Goal: Task Accomplishment & Management: Manage account settings

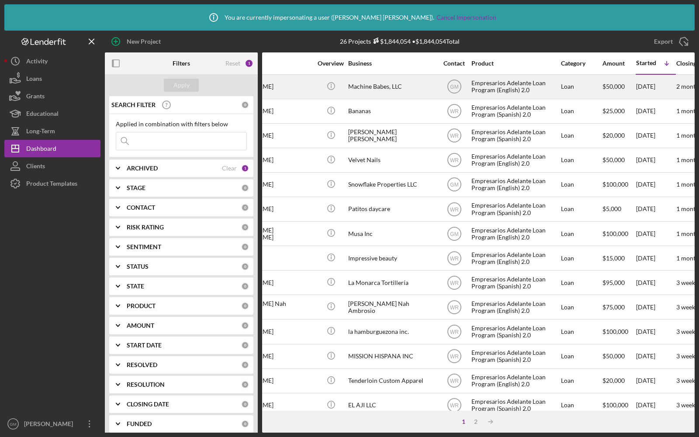
scroll to position [0, 155]
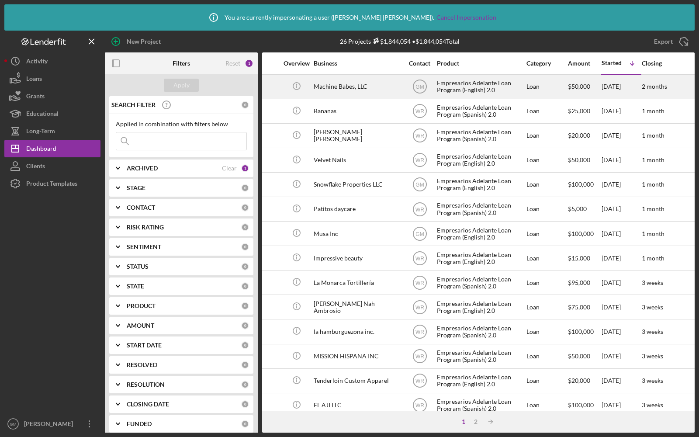
click at [381, 88] on div "Machine Babes, LLC" at bounding box center [357, 86] width 87 height 23
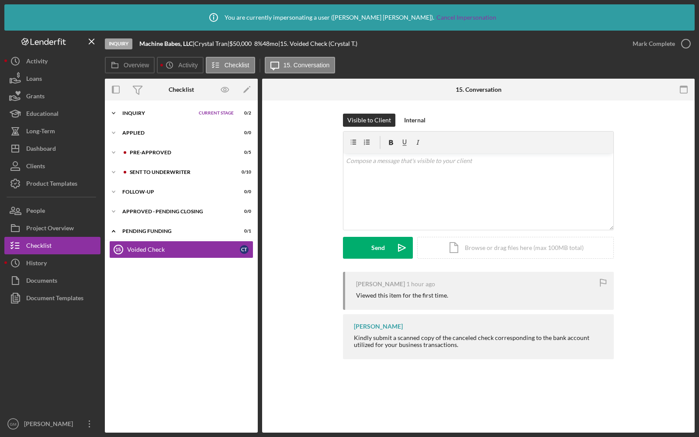
click at [156, 112] on div "Inquiry" at bounding box center [158, 113] width 72 height 5
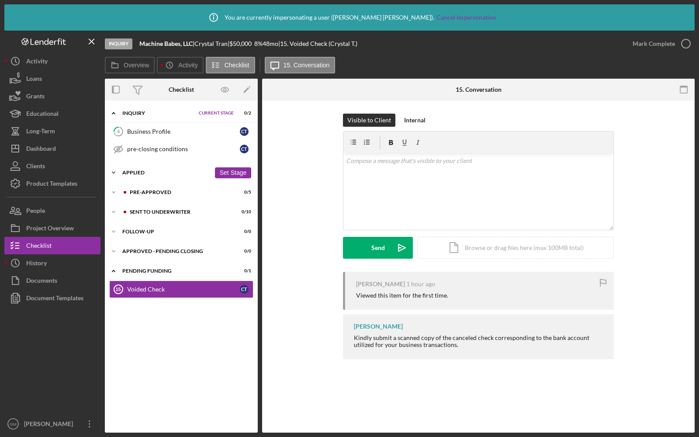
click at [144, 174] on div "Applied" at bounding box center [166, 172] width 88 height 5
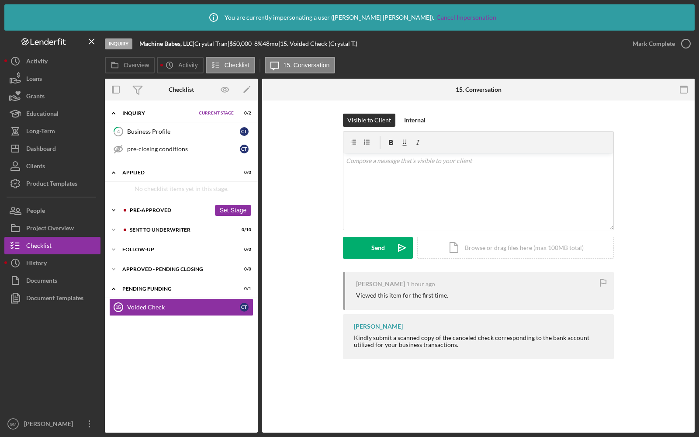
click at [140, 212] on div "Icon/Expander Pre-Approved 0 / 5 Set Stage" at bounding box center [181, 209] width 153 height 17
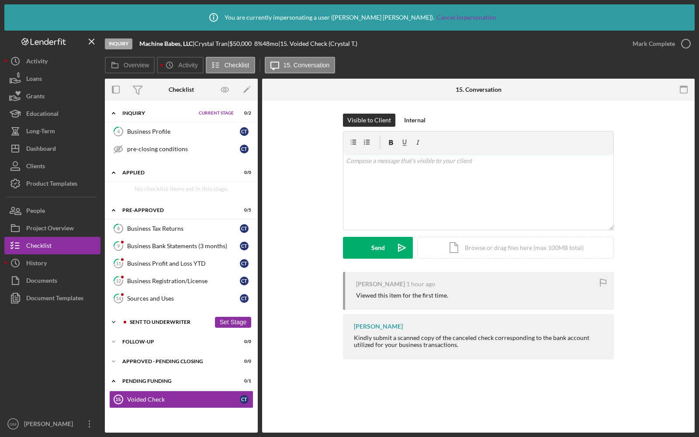
click at [151, 319] on div "Sent to Underwriter" at bounding box center [170, 321] width 81 height 5
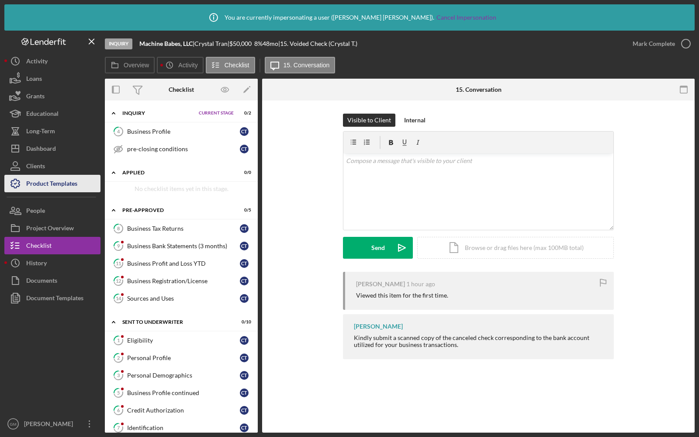
click at [55, 180] on div "Product Templates" at bounding box center [51, 185] width 51 height 20
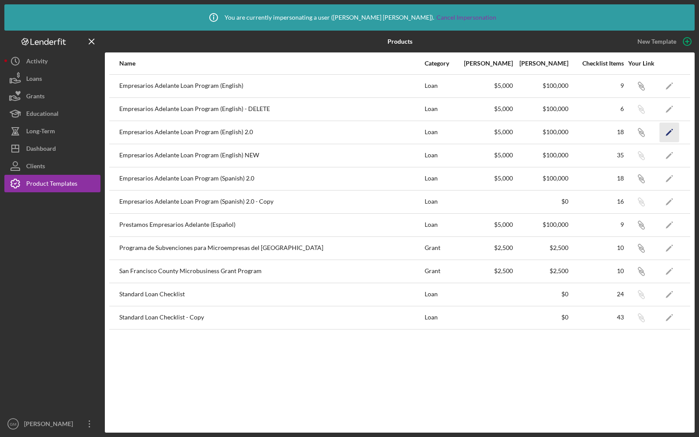
click at [668, 130] on icon "Icon/Edit" at bounding box center [670, 132] width 20 height 20
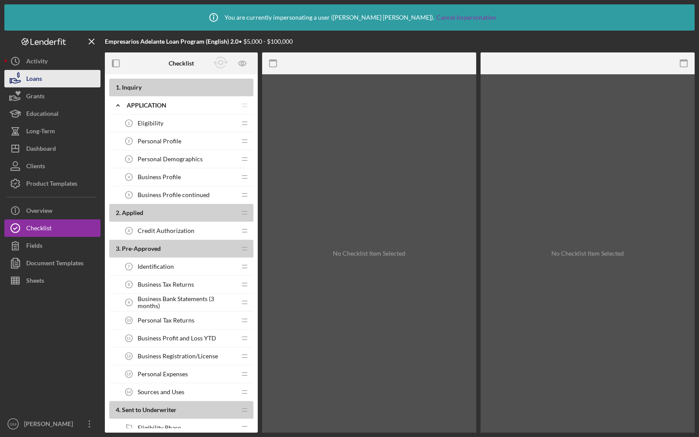
click at [48, 76] on button "Loans" at bounding box center [52, 78] width 96 height 17
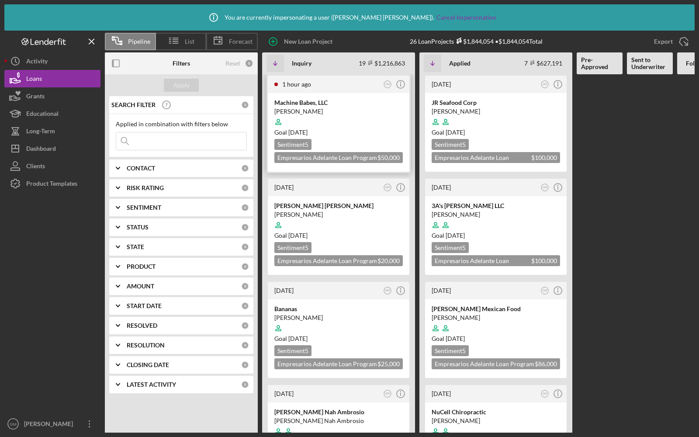
click at [363, 118] on div at bounding box center [338, 122] width 128 height 17
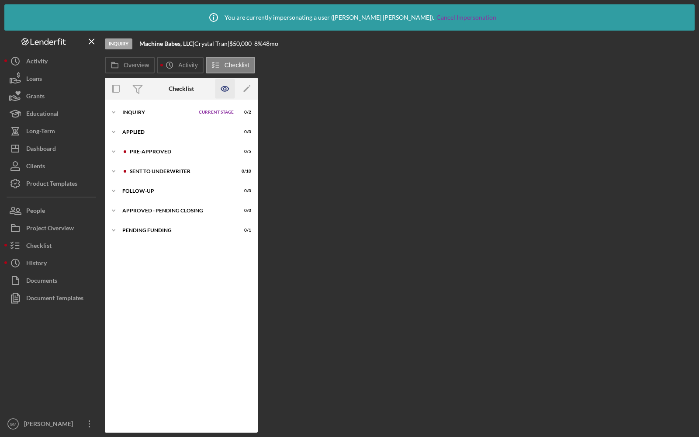
click at [224, 90] on icon "button" at bounding box center [225, 88] width 3 height 3
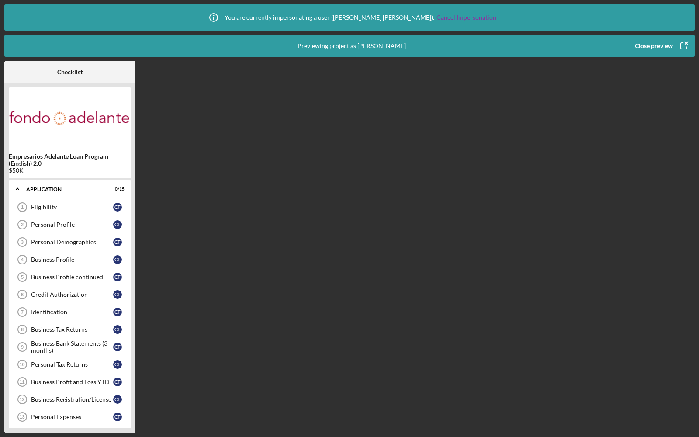
click at [649, 43] on div "Close preview" at bounding box center [654, 45] width 38 height 17
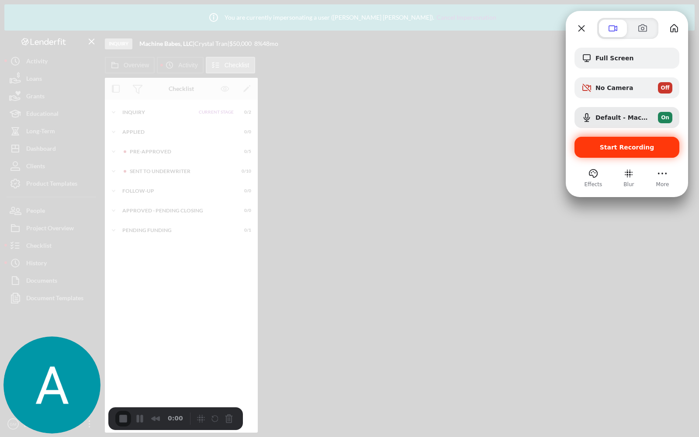
click at [622, 148] on span "Start Recording" at bounding box center [627, 147] width 55 height 7
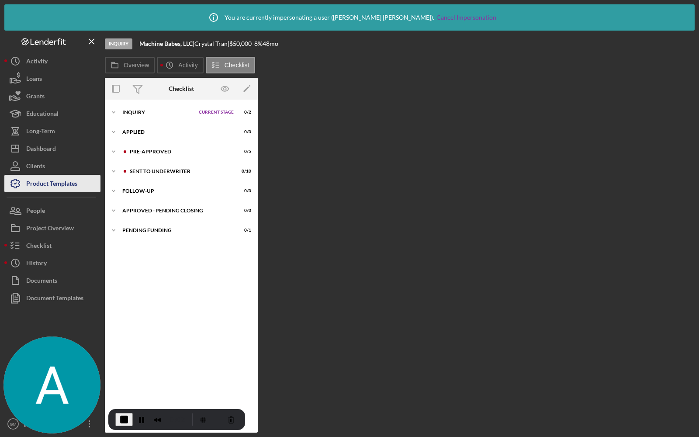
click at [45, 181] on div "Product Templates" at bounding box center [51, 185] width 51 height 20
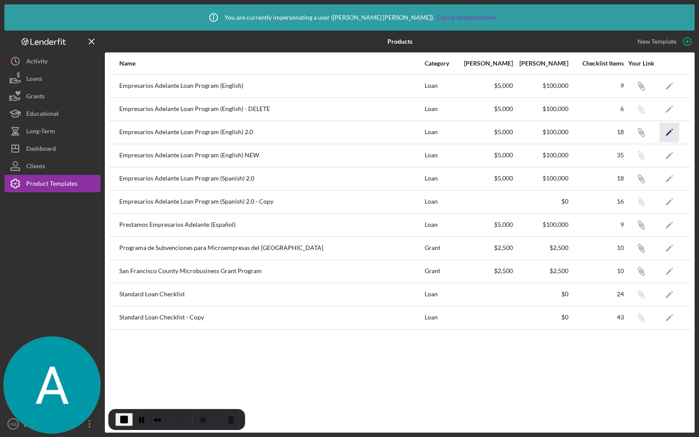
click at [671, 131] on polygon "button" at bounding box center [669, 133] width 6 height 6
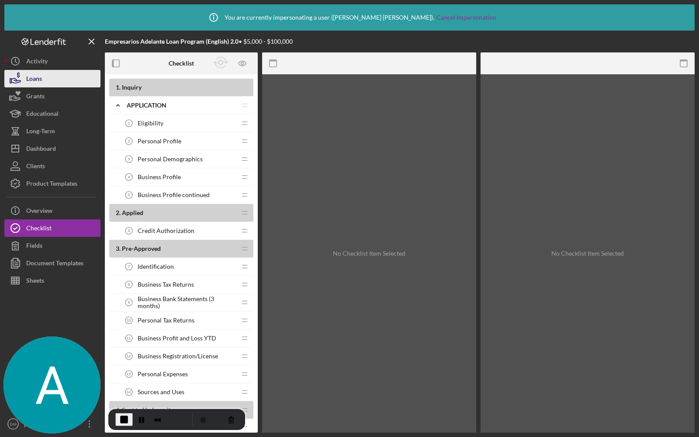
click at [37, 83] on div "Loans" at bounding box center [34, 80] width 16 height 20
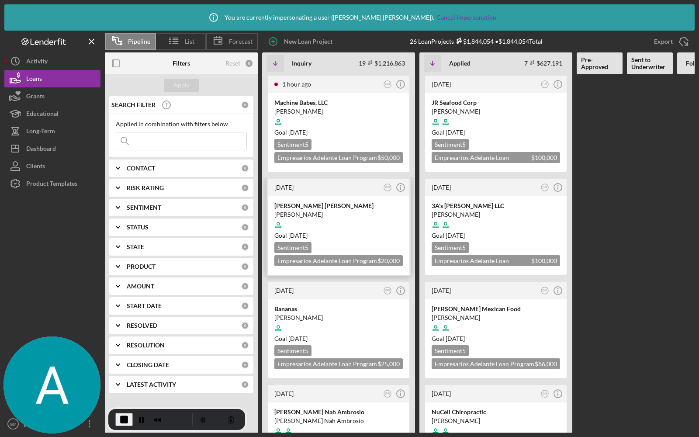
click at [363, 223] on div at bounding box center [338, 225] width 128 height 17
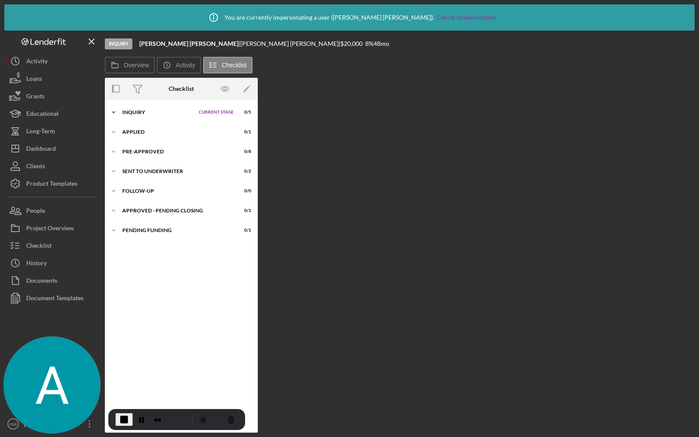
click at [127, 108] on div "Icon/Expander Inquiry Current Stage 0 / 5 Set Stage" at bounding box center [181, 112] width 153 height 17
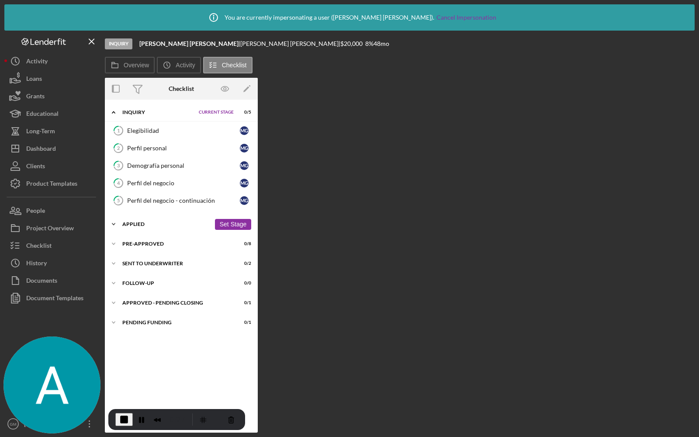
click at [132, 222] on div "Applied" at bounding box center [166, 224] width 88 height 5
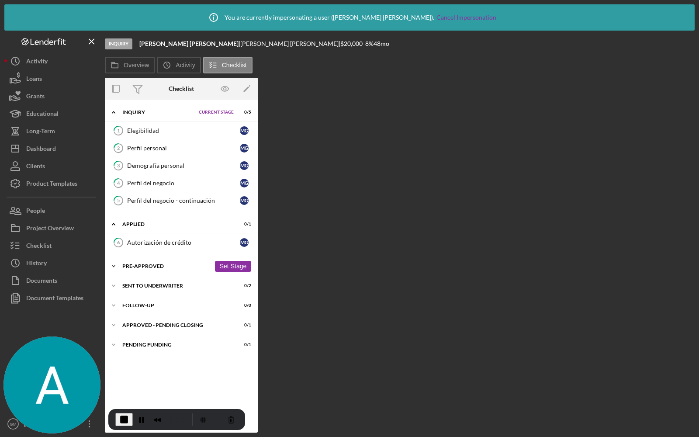
click at [148, 266] on div "Pre-Approved" at bounding box center [166, 265] width 88 height 5
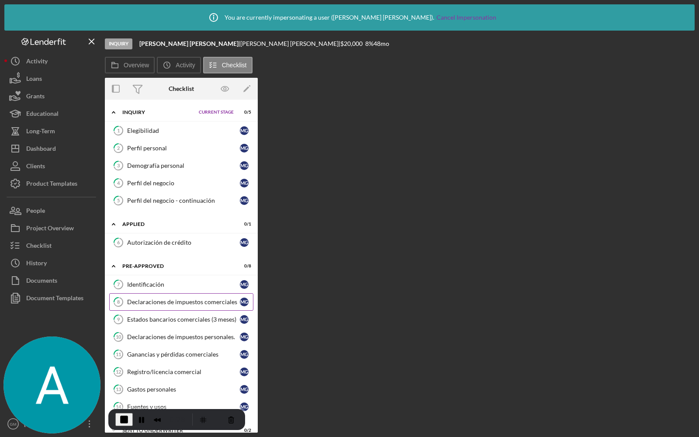
scroll to position [64, 0]
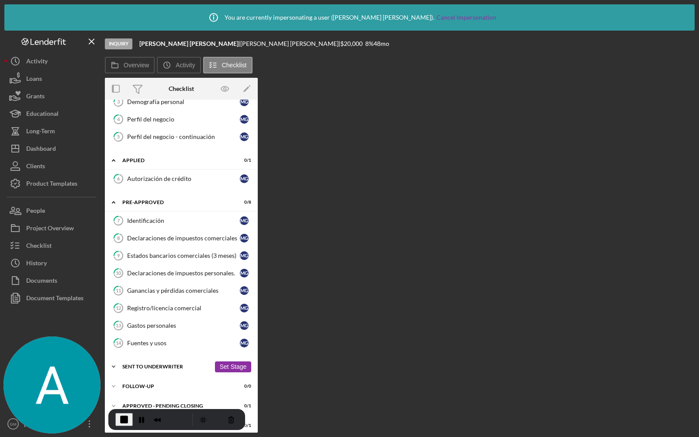
click at [135, 358] on div "Icon/Expander Sent to Underwriter 0 / 2 Set Stage" at bounding box center [181, 366] width 153 height 17
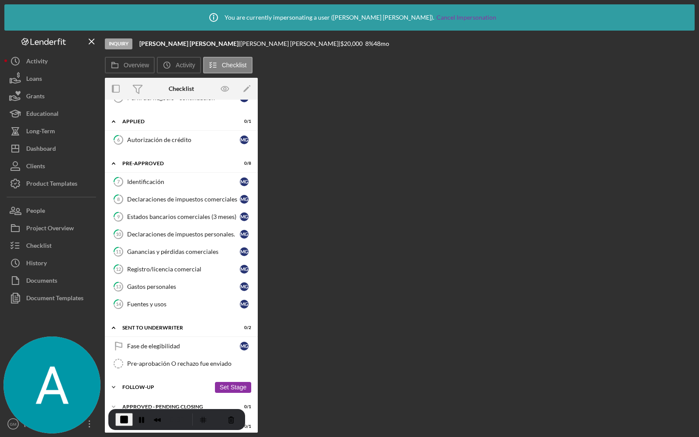
click at [142, 386] on div "Icon/Expander Follow-Up 0 / 0 Set Stage" at bounding box center [181, 386] width 153 height 17
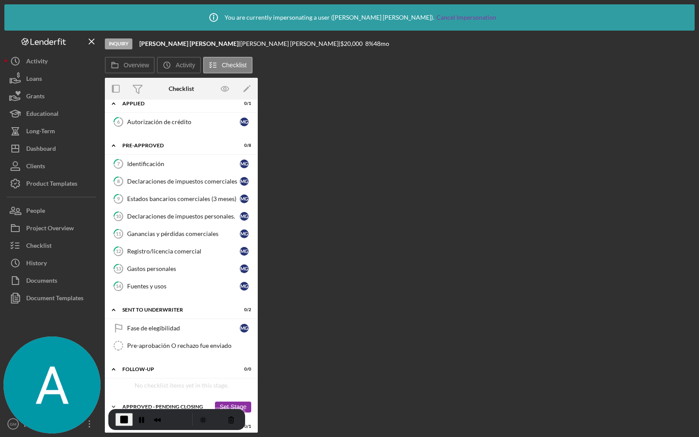
click at [140, 398] on div "Icon/Expander Approved - Pending Closing 0 / 1 Set Stage" at bounding box center [181, 406] width 153 height 17
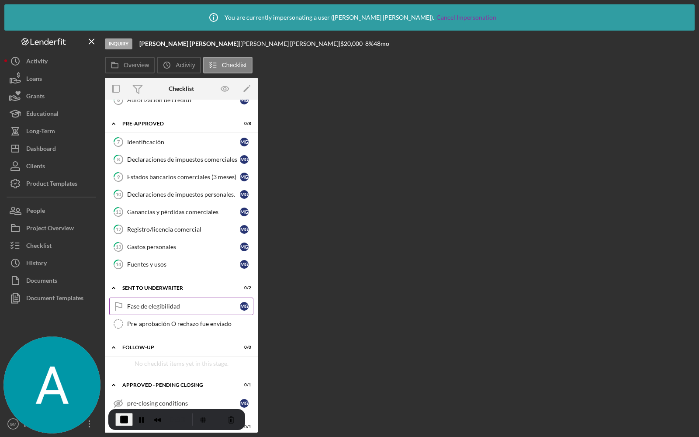
scroll to position [0, 0]
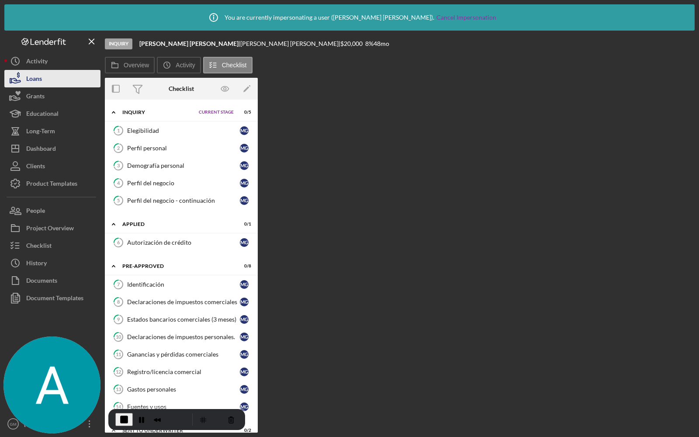
click at [41, 78] on div "Loans" at bounding box center [34, 80] width 16 height 20
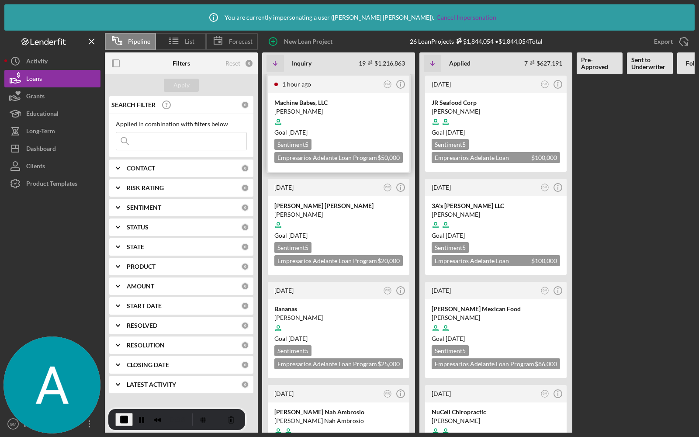
click at [359, 118] on div at bounding box center [338, 122] width 128 height 17
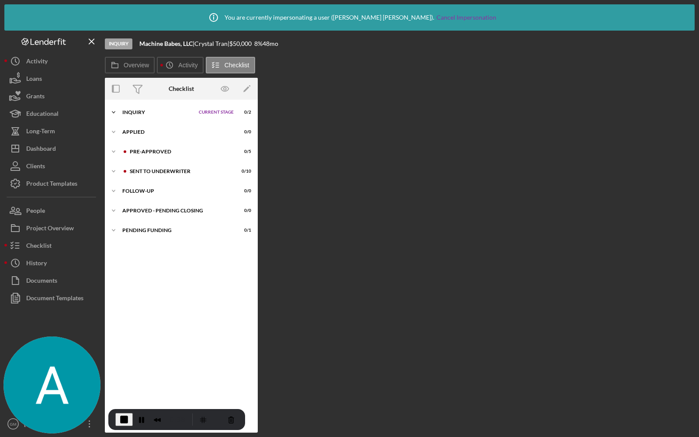
click at [130, 114] on div "Inquiry" at bounding box center [158, 112] width 72 height 5
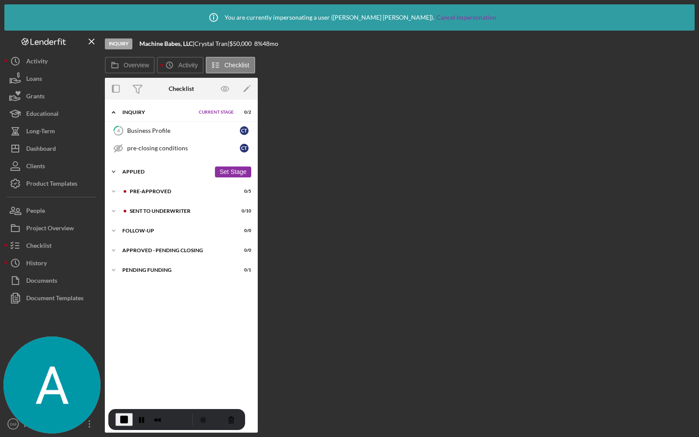
click at [134, 173] on div "Icon/Expander Applied 0 / 0 Set Stage" at bounding box center [181, 171] width 153 height 17
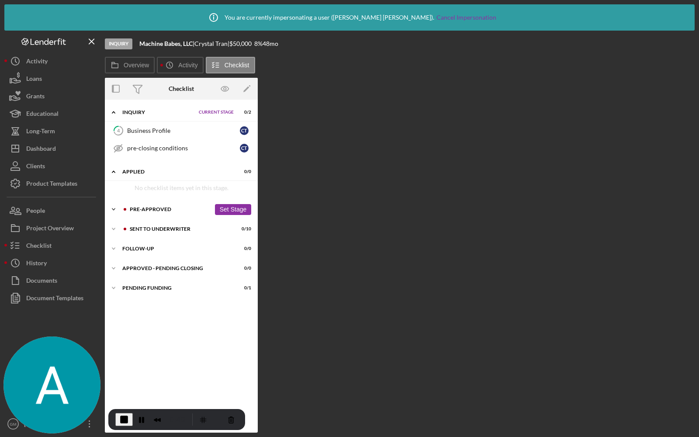
click at [142, 207] on div "Pre-Approved" at bounding box center [170, 209] width 81 height 5
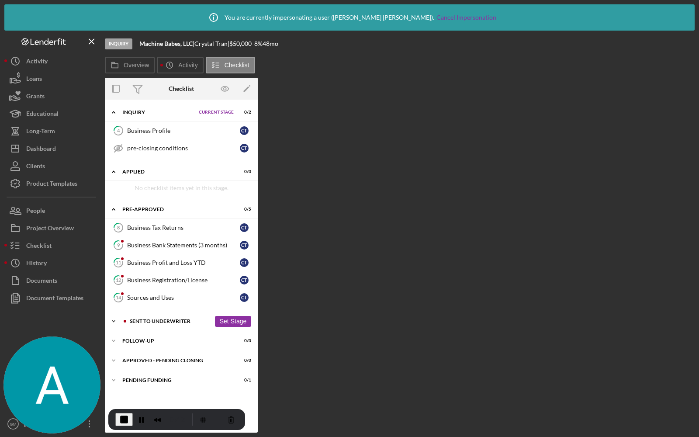
click at [147, 320] on div "Icon/Expander Sent to Underwriter 0 / 10 Set Stage" at bounding box center [181, 320] width 153 height 17
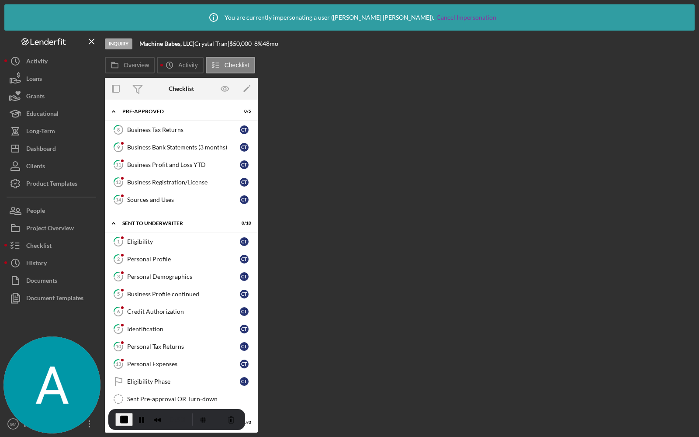
scroll to position [133, 0]
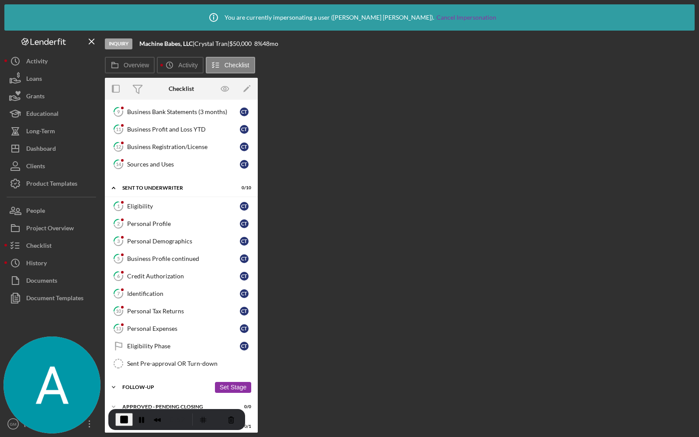
click at [133, 383] on div "Icon/Expander Follow-Up 0 / 0 Set Stage" at bounding box center [181, 386] width 153 height 17
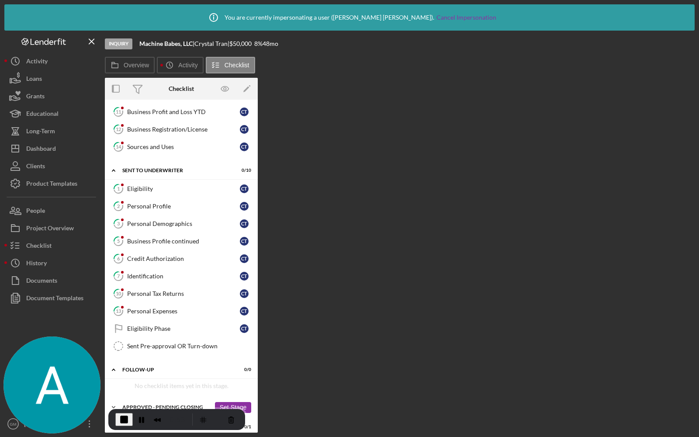
click at [134, 398] on div "Icon/Expander Approved - Pending Closing 0 / 0 Set Stage" at bounding box center [181, 406] width 153 height 17
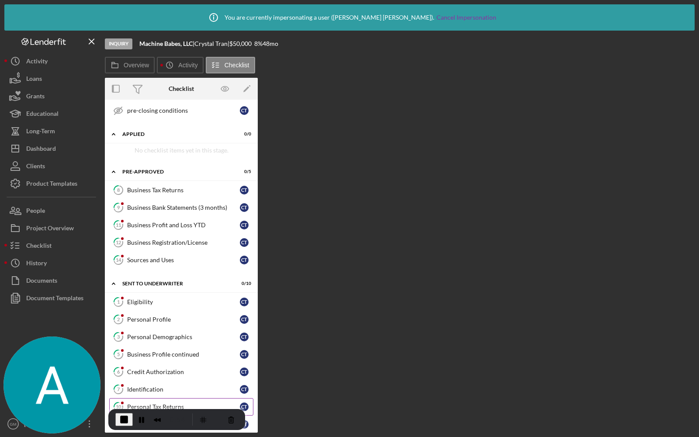
scroll to position [0, 0]
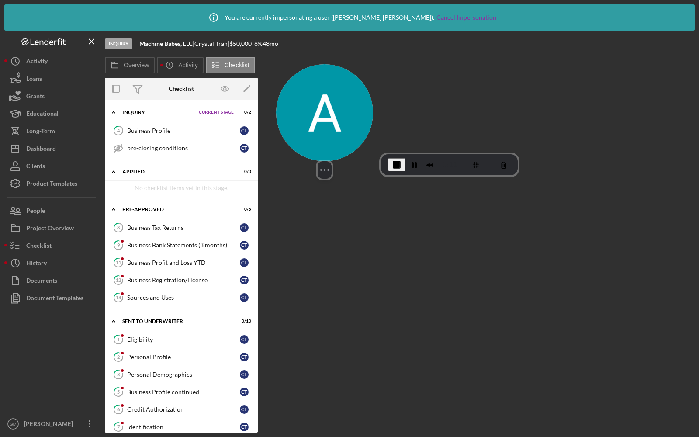
drag, startPoint x: 80, startPoint y: 367, endPoint x: 353, endPoint y: 112, distance: 373.1
click at [353, 112] on img at bounding box center [324, 112] width 97 height 97
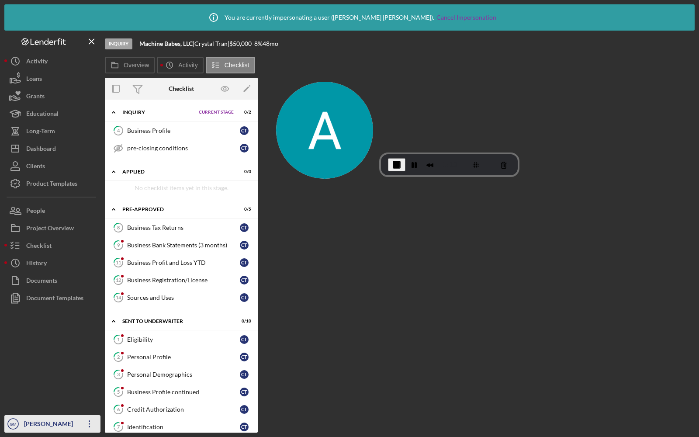
click at [59, 428] on div "[PERSON_NAME]" at bounding box center [50, 425] width 57 height 20
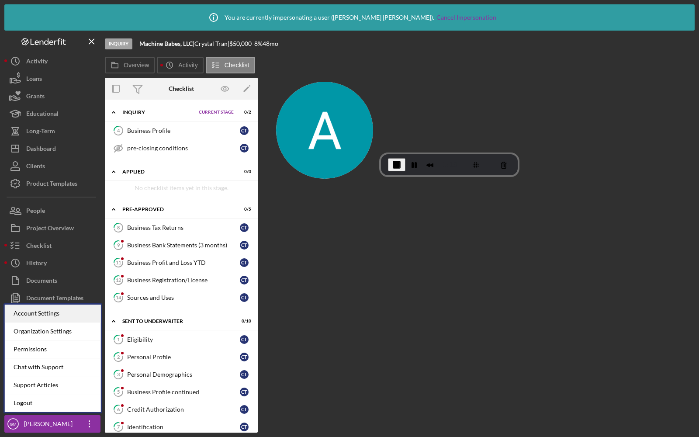
click at [52, 314] on div "Account Settings" at bounding box center [53, 314] width 96 height 18
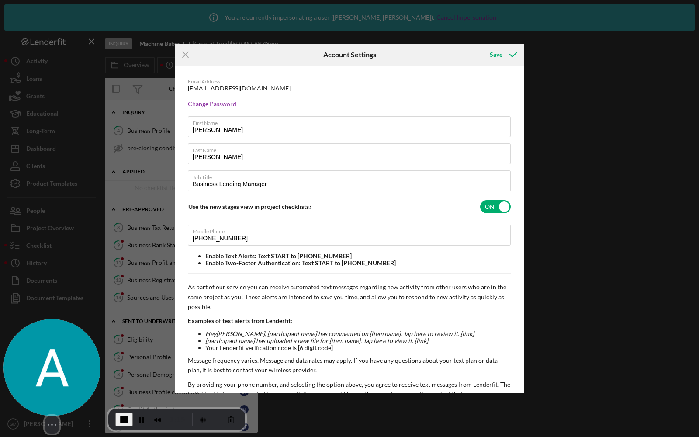
drag, startPoint x: 348, startPoint y: 119, endPoint x: 51, endPoint y: 387, distance: 400.3
click at [51, 387] on img at bounding box center [51, 367] width 97 height 97
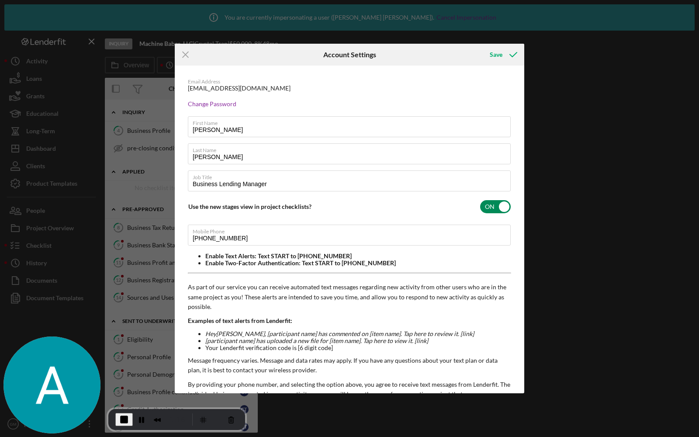
click at [490, 205] on input "checkbox" at bounding box center [495, 206] width 31 height 13
checkbox input "false"
click at [501, 56] on div "Save" at bounding box center [496, 54] width 13 height 17
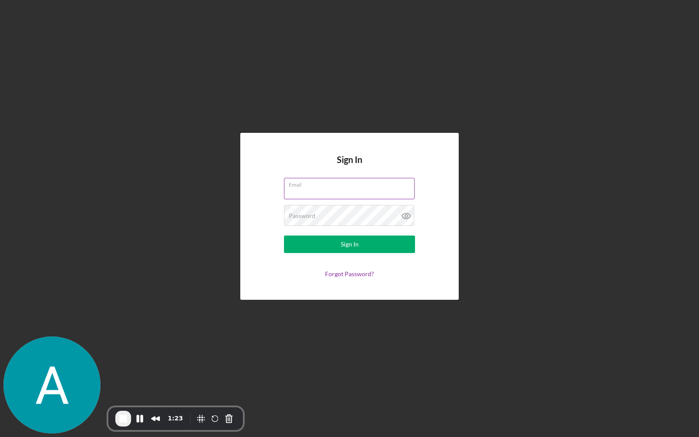
click at [322, 190] on input "Email" at bounding box center [349, 188] width 131 height 21
type input "g"
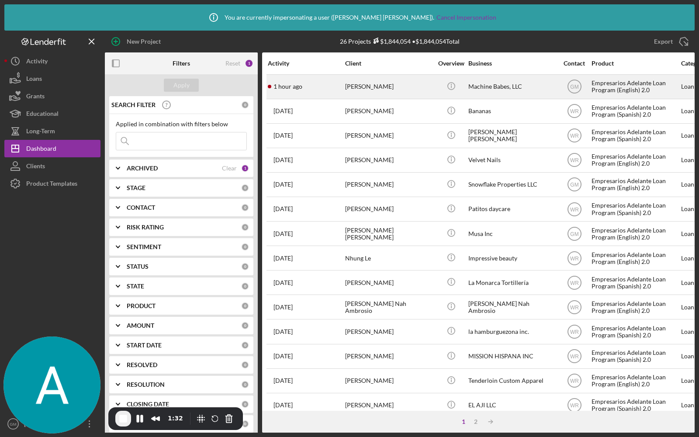
click at [312, 89] on div "1 hour ago [PERSON_NAME]" at bounding box center [306, 86] width 76 height 23
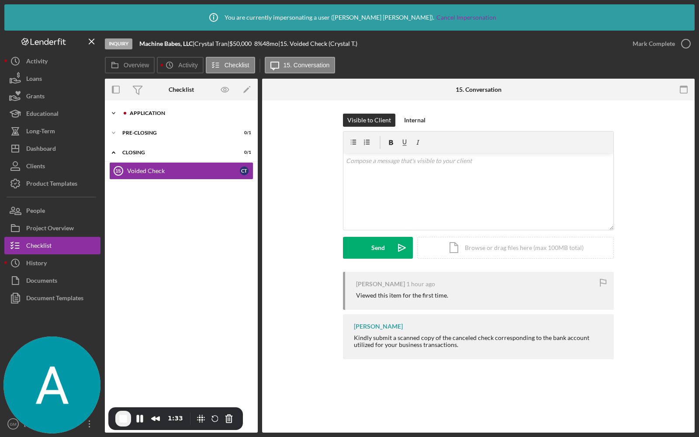
click at [151, 109] on div "Icon/Expander Application 0 / 16" at bounding box center [181, 112] width 153 height 17
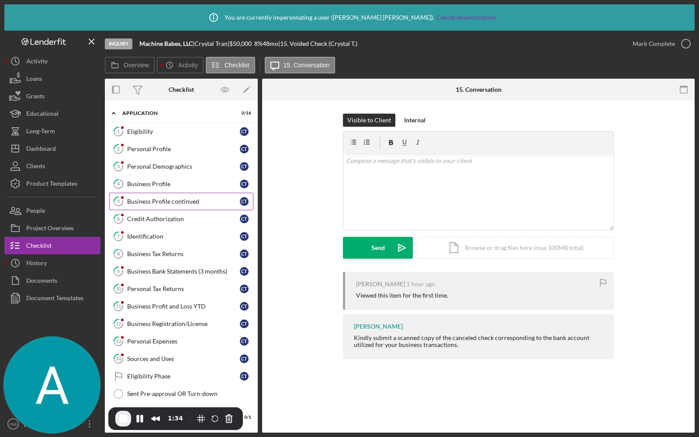
scroll to position [33, 0]
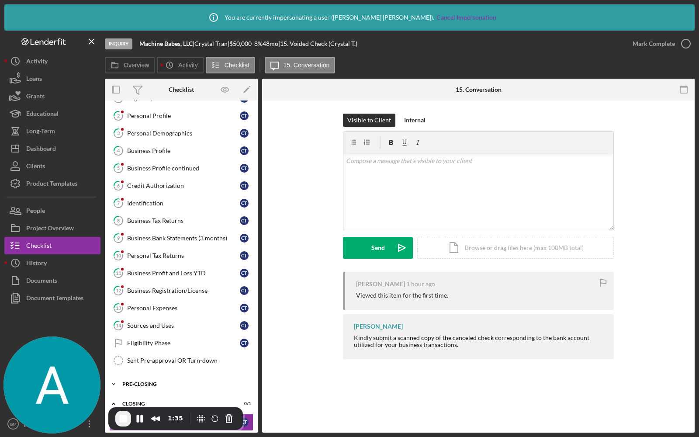
click at [139, 381] on div "Pre-Closing" at bounding box center [184, 383] width 125 height 5
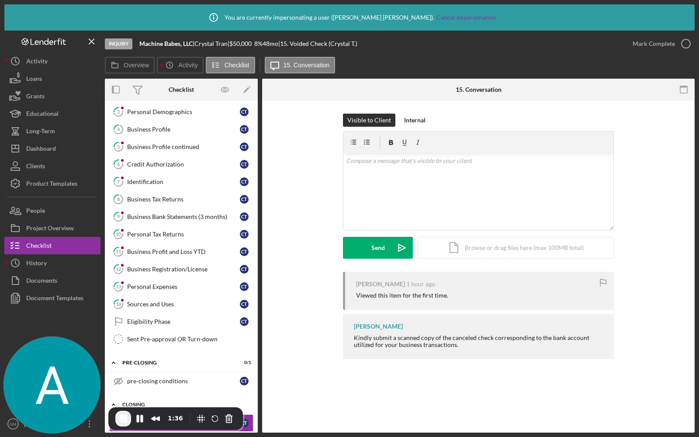
click at [140, 402] on div "Closing" at bounding box center [184, 404] width 125 height 5
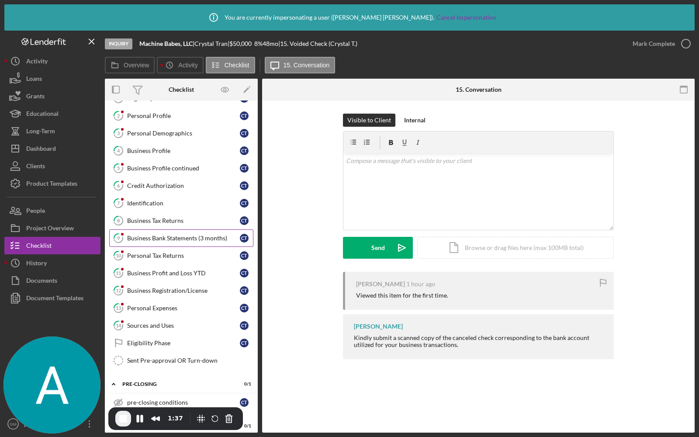
scroll to position [0, 0]
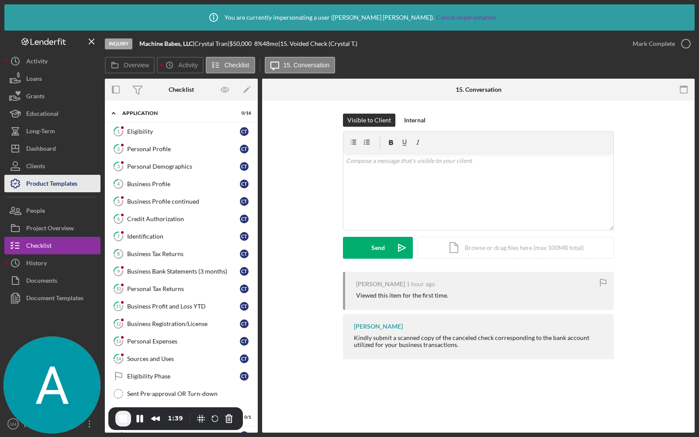
click at [62, 184] on div "Product Templates" at bounding box center [51, 185] width 51 height 20
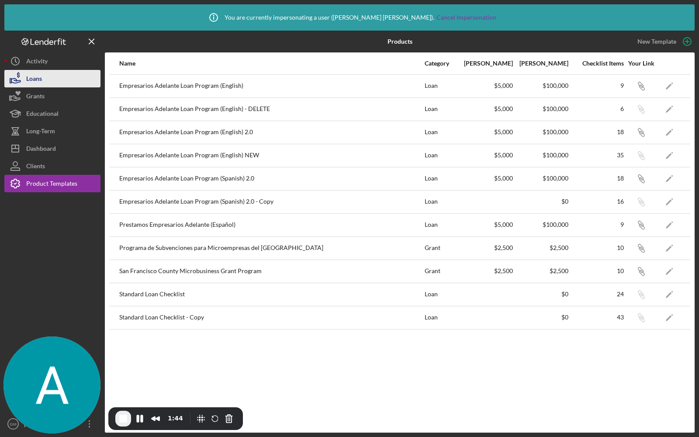
click at [34, 82] on div "Loans" at bounding box center [34, 80] width 16 height 20
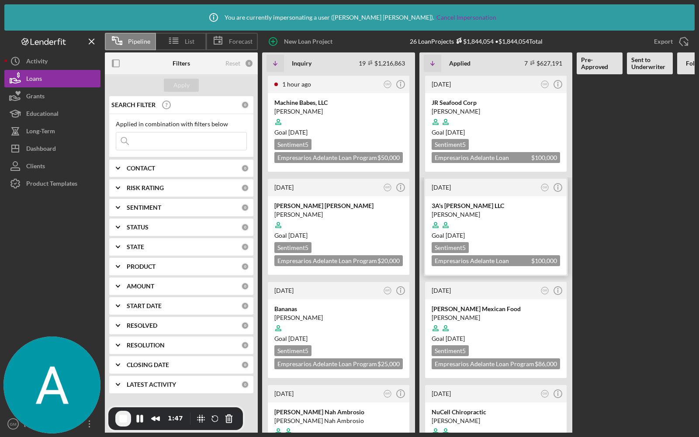
click at [505, 222] on div at bounding box center [496, 225] width 128 height 17
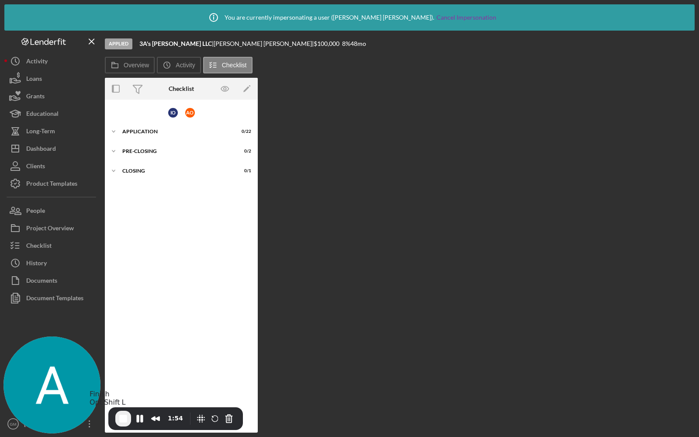
click at [124, 417] on span "End Recording" at bounding box center [123, 418] width 10 height 10
